Goal: Task Accomplishment & Management: Use online tool/utility

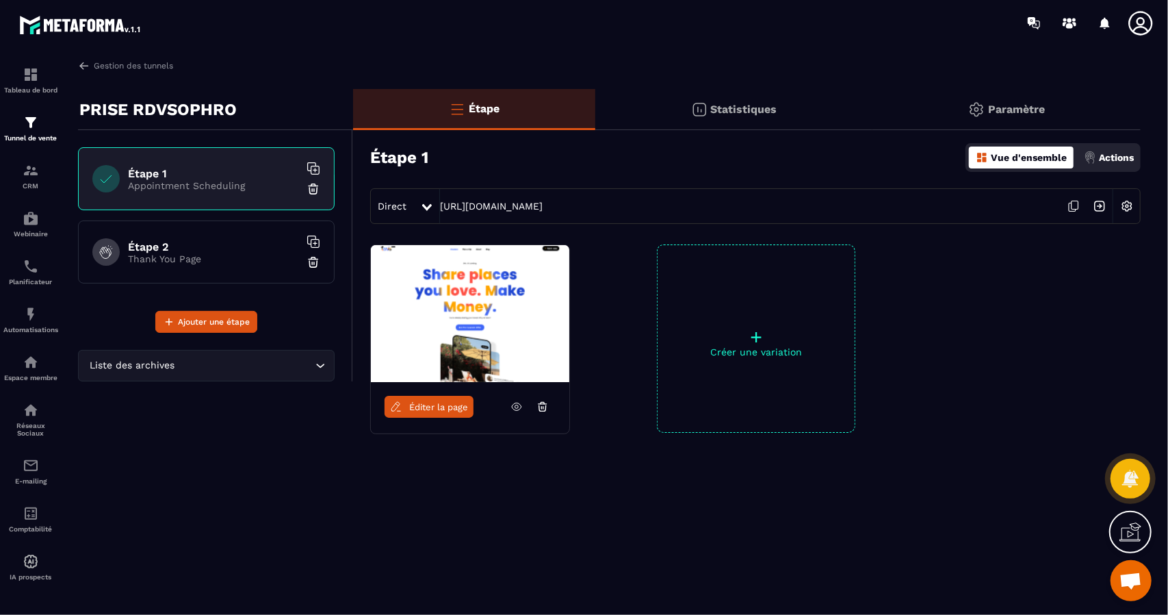
scroll to position [945, 0]
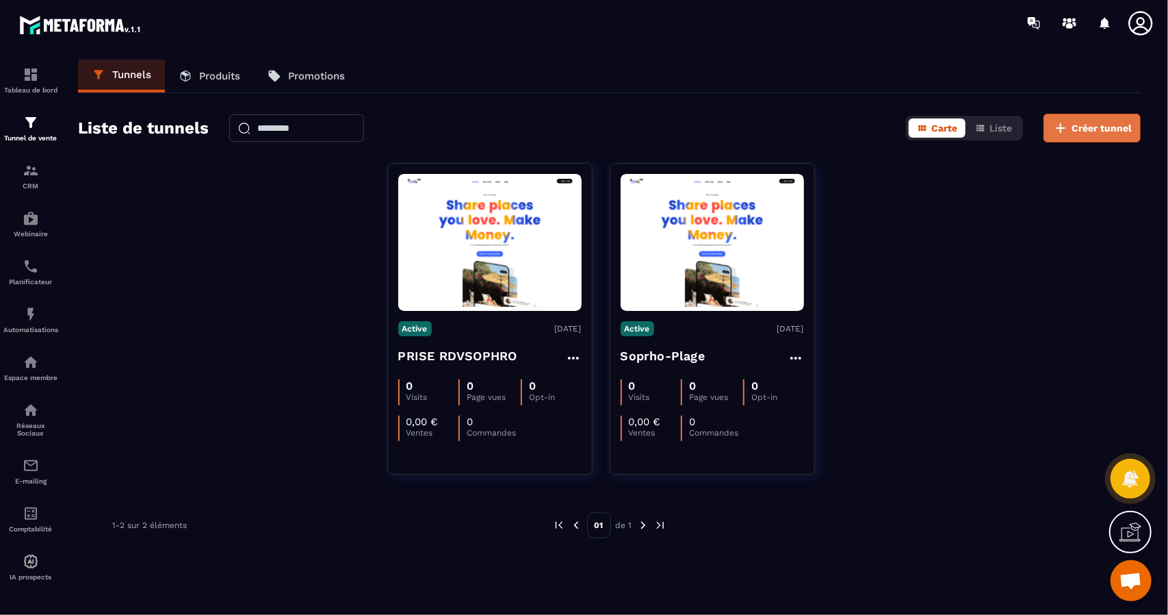
click at [1090, 129] on span "Créer tunnel" at bounding box center [1102, 128] width 60 height 14
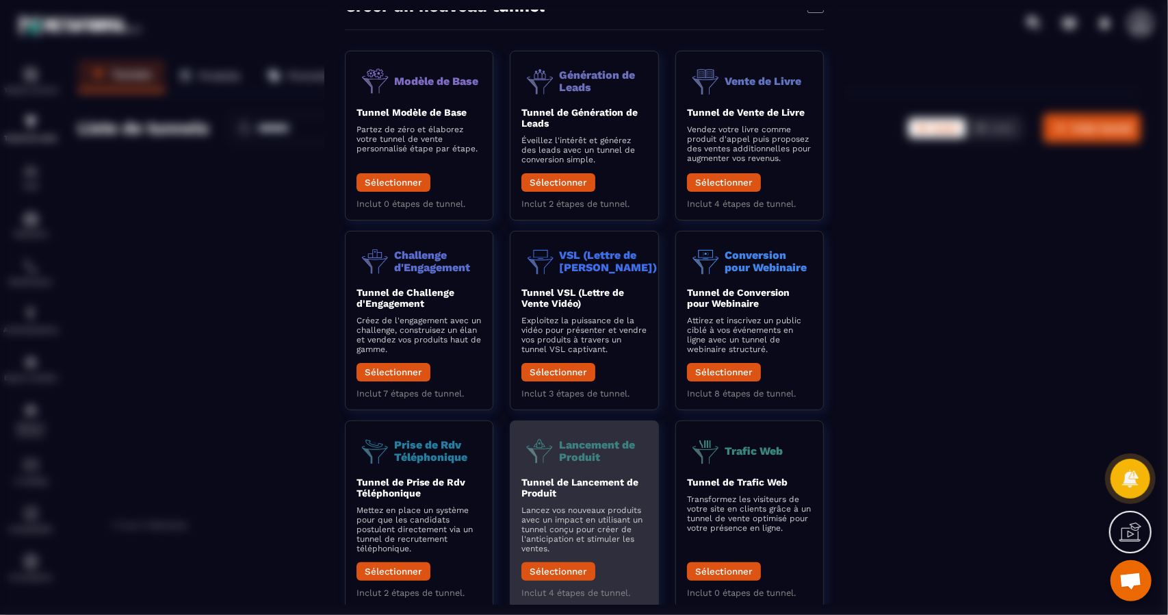
scroll to position [71, 0]
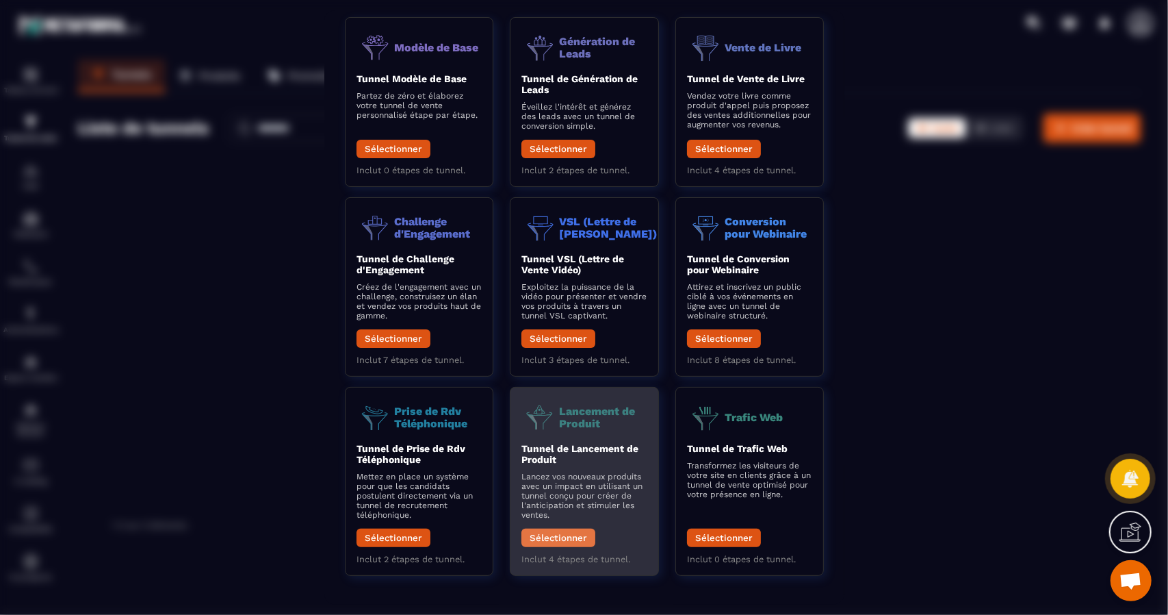
click at [561, 539] on button "Sélectionner" at bounding box center [559, 537] width 74 height 18
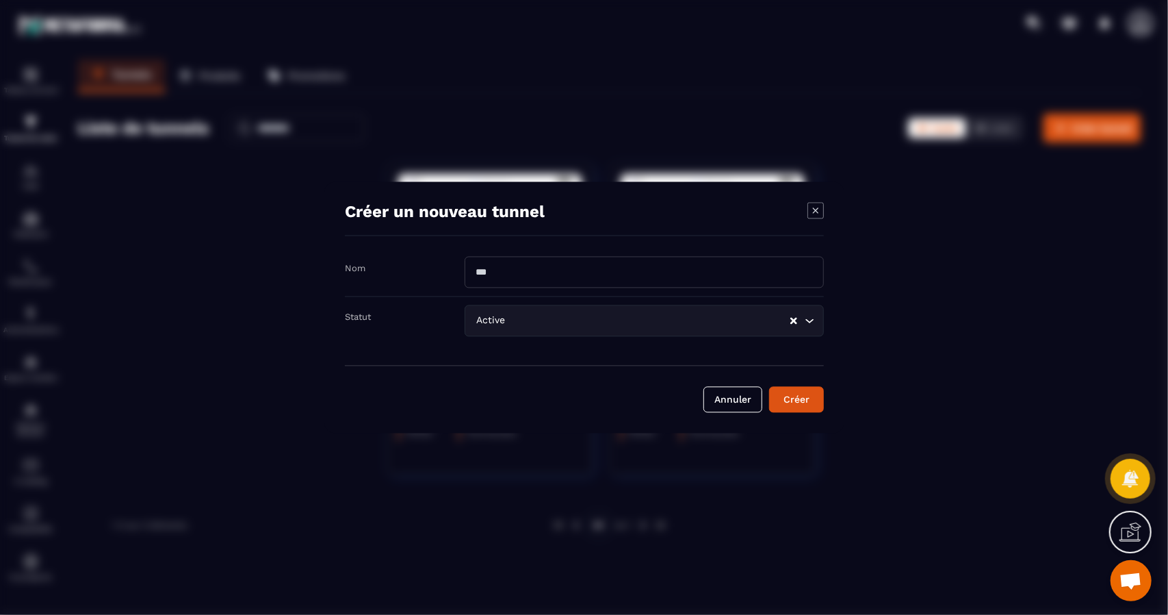
click at [499, 273] on input "Modal window" at bounding box center [644, 272] width 359 height 31
type input "**********"
click at [805, 400] on div "Créer" at bounding box center [796, 400] width 37 height 14
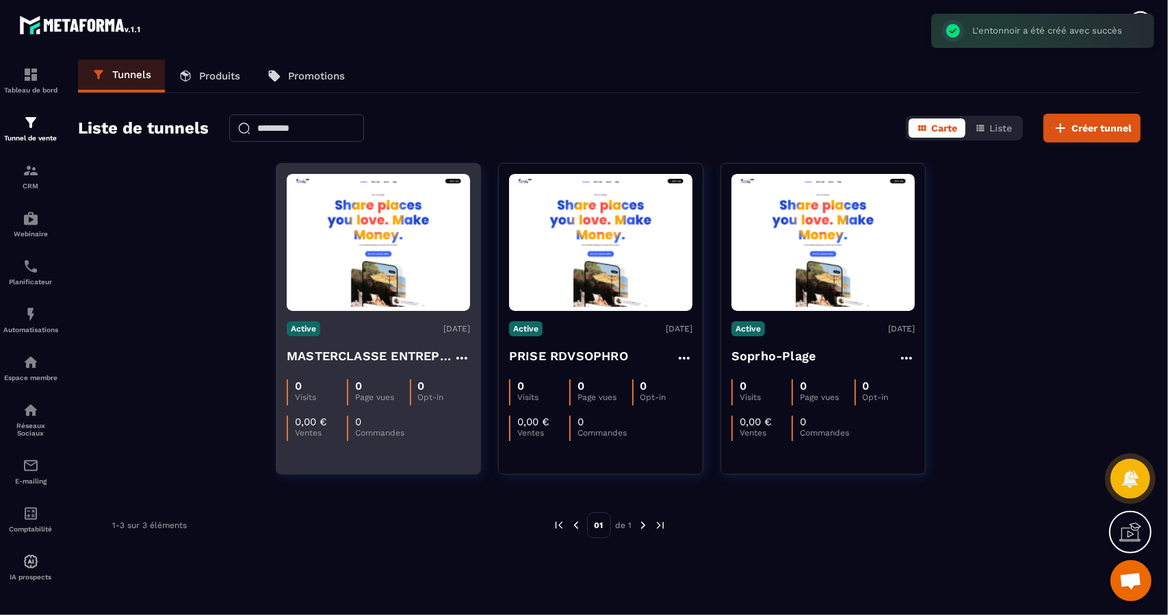
click at [370, 246] on img at bounding box center [378, 242] width 183 height 129
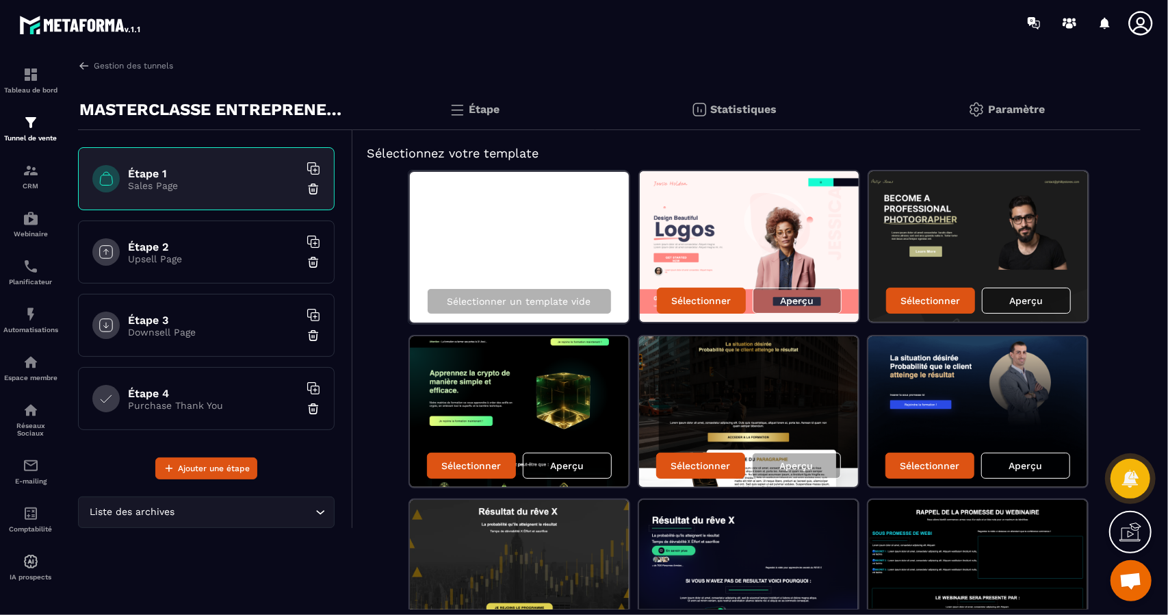
scroll to position [97, 0]
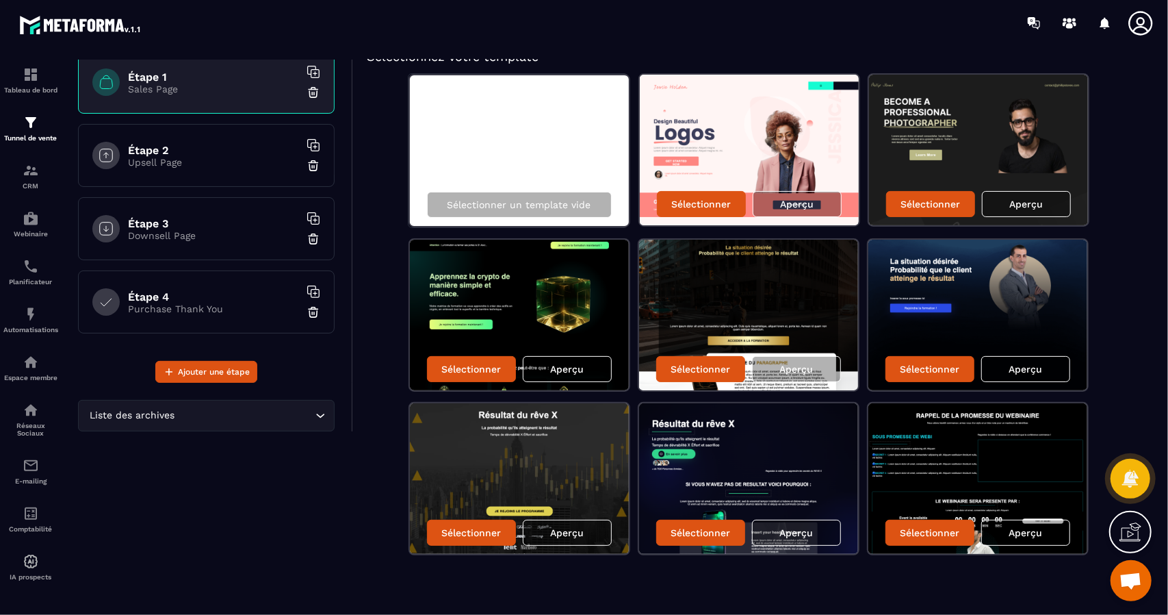
click at [955, 285] on img at bounding box center [978, 315] width 219 height 151
click at [932, 366] on p "Sélectionner" at bounding box center [930, 368] width 60 height 11
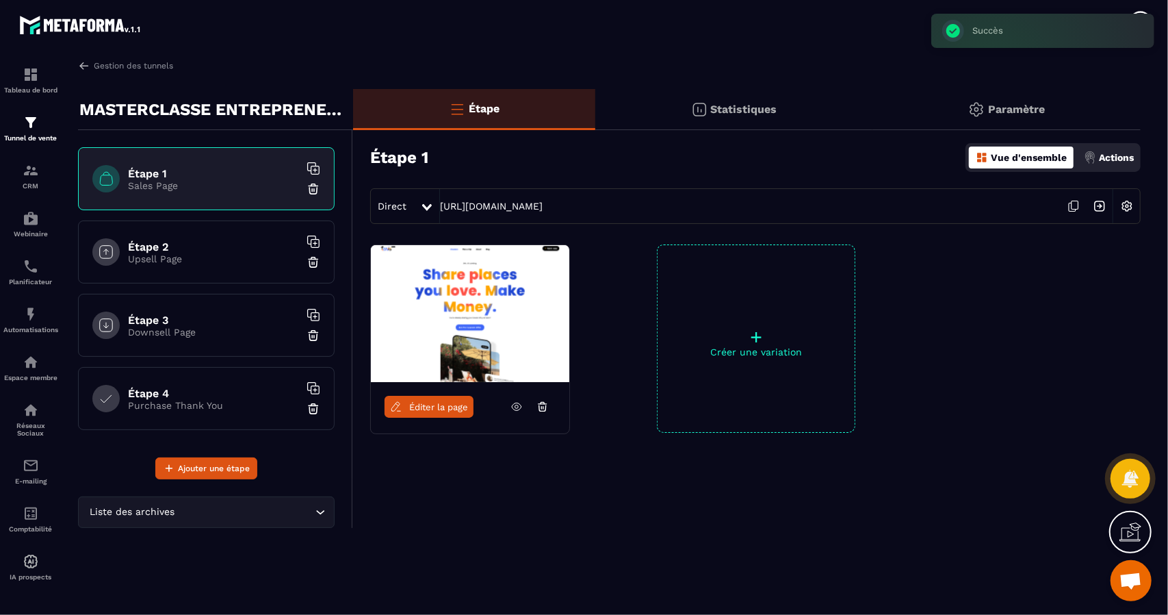
click at [447, 409] on span "Éditer la page" at bounding box center [438, 407] width 59 height 10
